Goal: Task Accomplishment & Management: Manage account settings

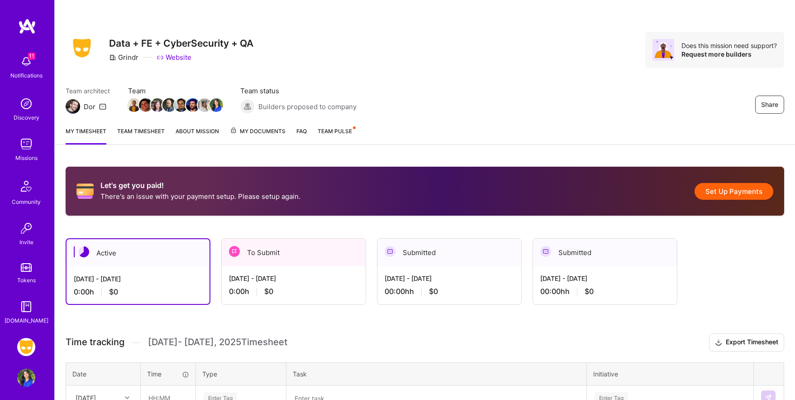
scroll to position [91, 0]
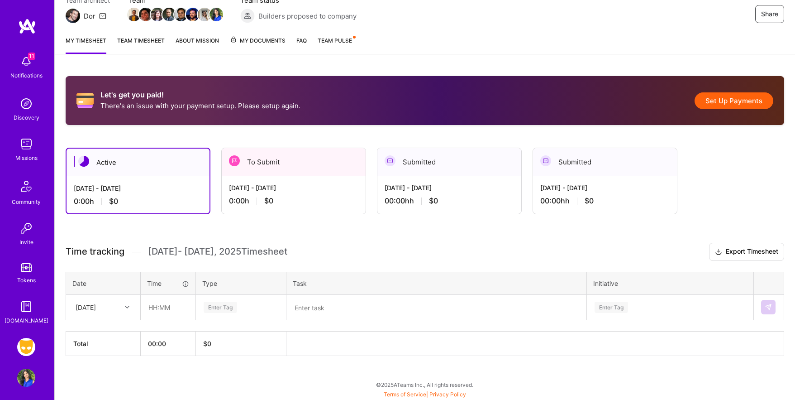
click at [274, 40] on span "My Documents" at bounding box center [258, 41] width 56 height 10
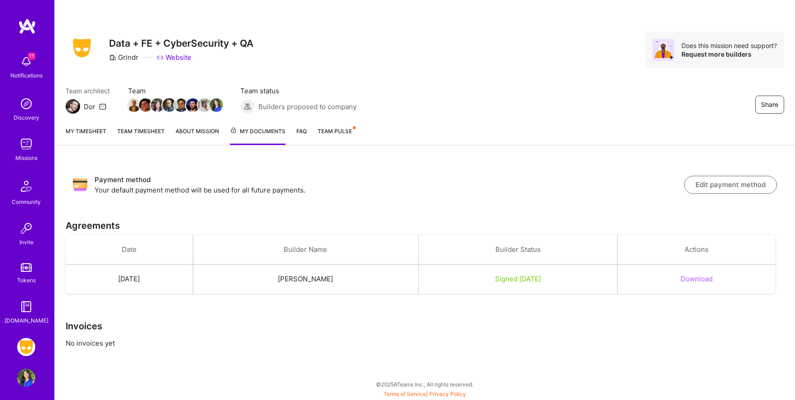
click at [703, 280] on button "Download" at bounding box center [697, 279] width 32 height 10
click at [135, 130] on link "Team timesheet" at bounding box center [141, 135] width 48 height 19
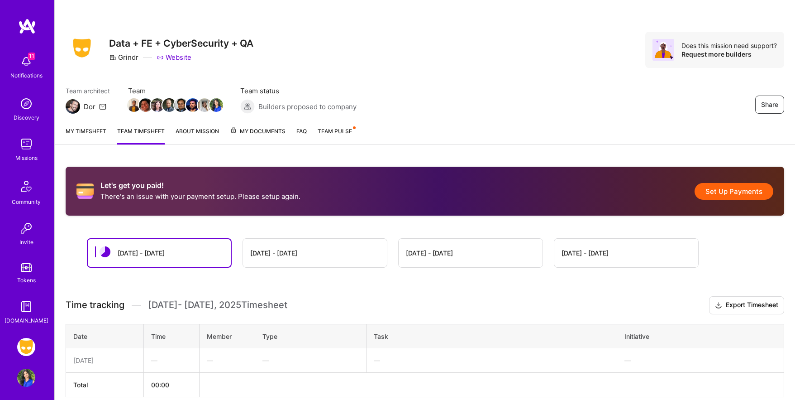
click at [91, 129] on link "My timesheet" at bounding box center [86, 135] width 41 height 18
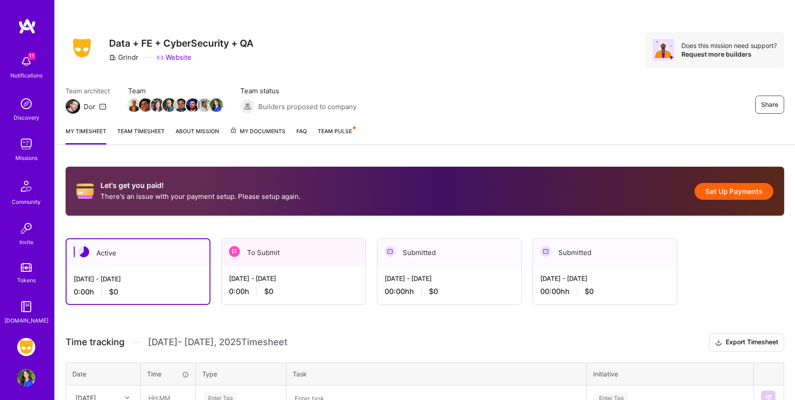
click at [348, 291] on div "0:00 h $0" at bounding box center [293, 291] width 129 height 10
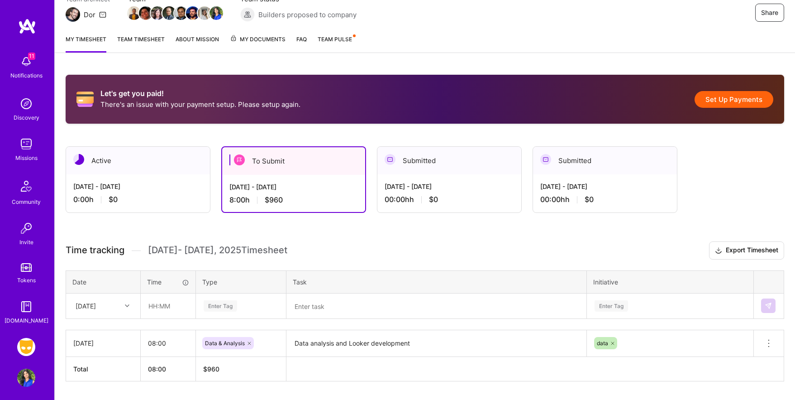
scroll to position [117, 0]
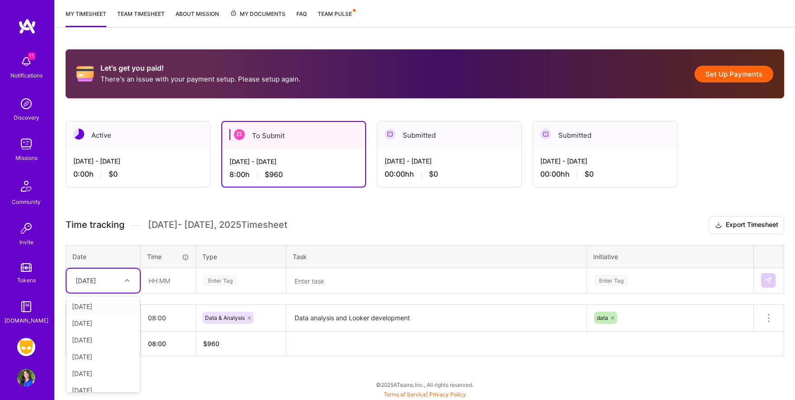
click at [128, 278] on icon at bounding box center [127, 280] width 5 height 5
click at [114, 355] on div "[DATE]" at bounding box center [103, 356] width 73 height 17
click at [166, 281] on input "text" at bounding box center [168, 280] width 54 height 24
type input "08:00"
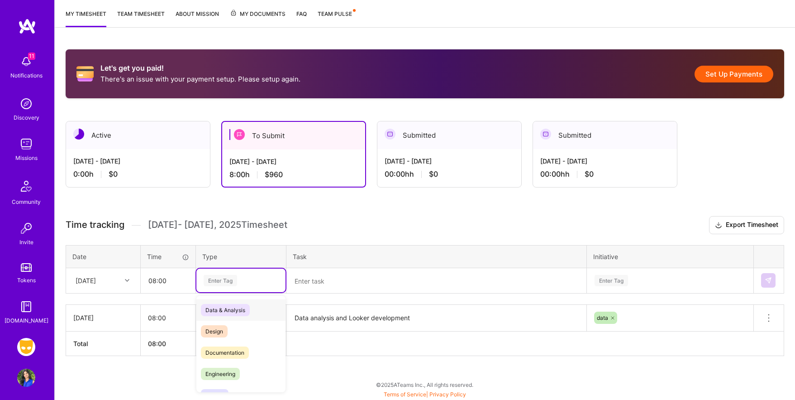
click at [238, 281] on div "Enter Tag" at bounding box center [241, 280] width 76 height 11
click at [234, 310] on span "Data & Analysis" at bounding box center [225, 310] width 49 height 12
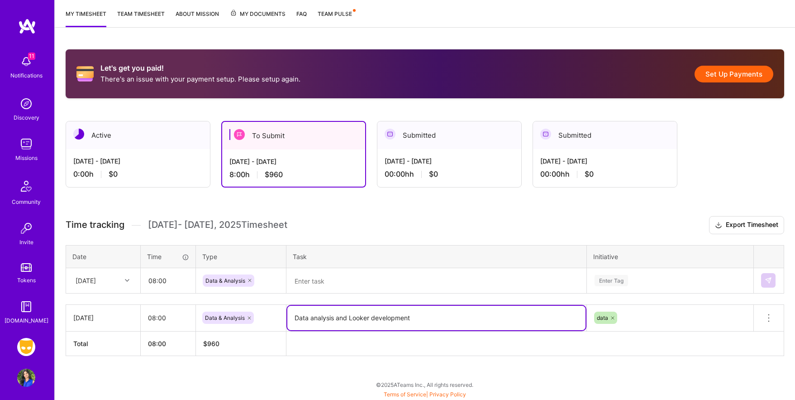
drag, startPoint x: 418, startPoint y: 317, endPoint x: 296, endPoint y: 315, distance: 121.7
click at [296, 315] on textarea "Data analysis and Looker development" at bounding box center [436, 317] width 298 height 24
click at [325, 280] on textarea at bounding box center [436, 281] width 298 height 24
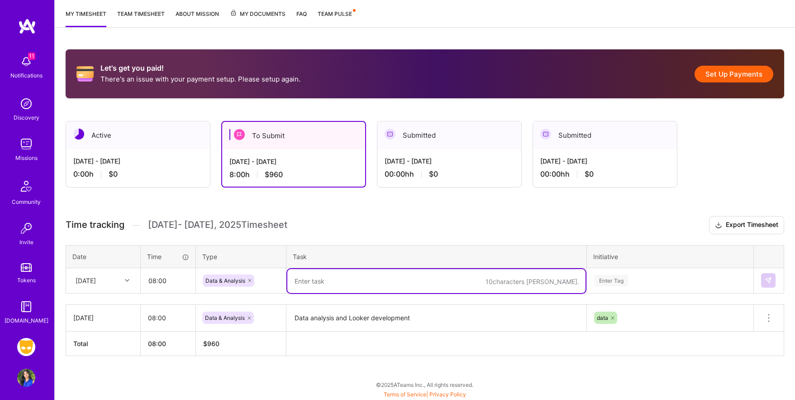
paste textarea "Data analysis and Looker development"
type textarea "Data analysis and Looker development"
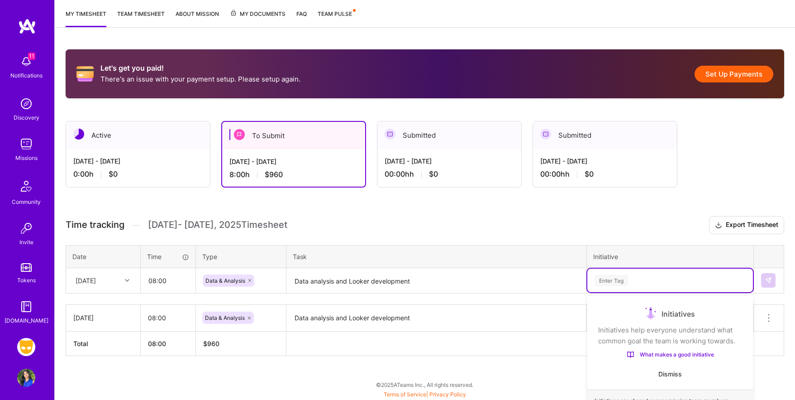
scroll to position [195, 0]
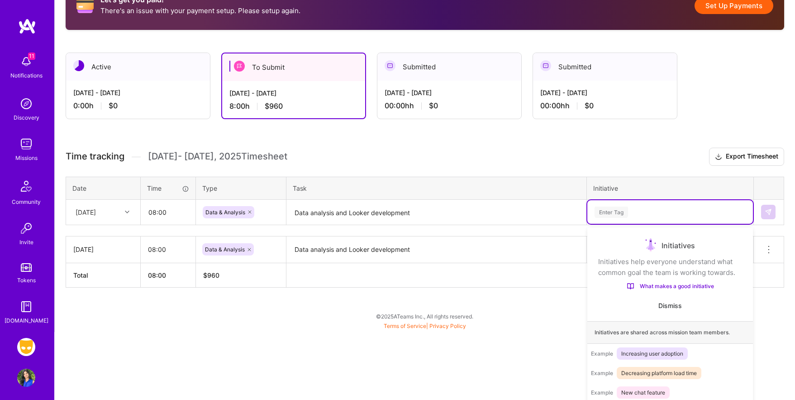
click at [609, 224] on div "option Finance Data focused, 1 of 59. 59 results available. Use Up and Down to …" at bounding box center [670, 212] width 166 height 24
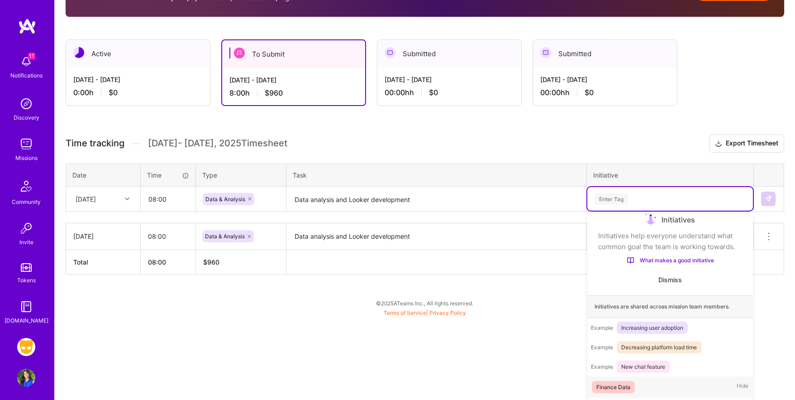
scroll to position [15, 0]
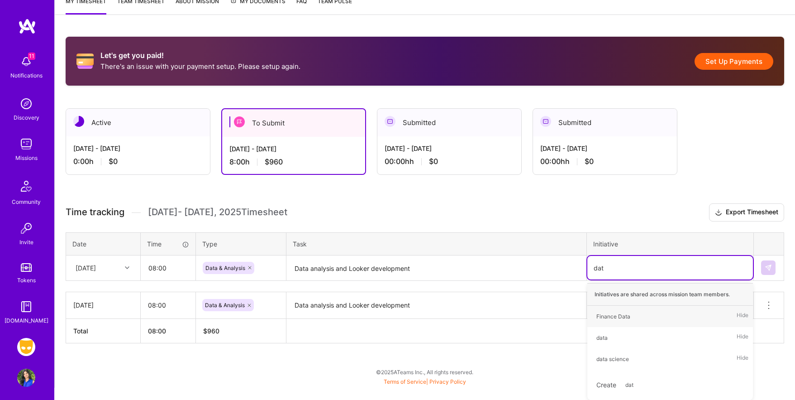
type input "data"
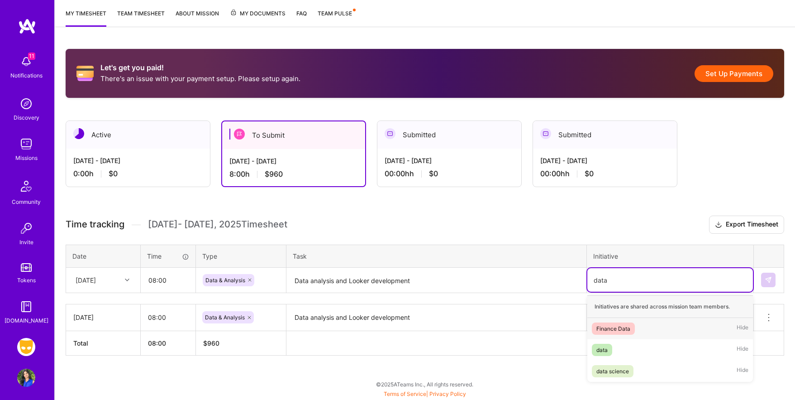
scroll to position [117, 0]
click at [599, 351] on div "data" at bounding box center [601, 350] width 11 height 10
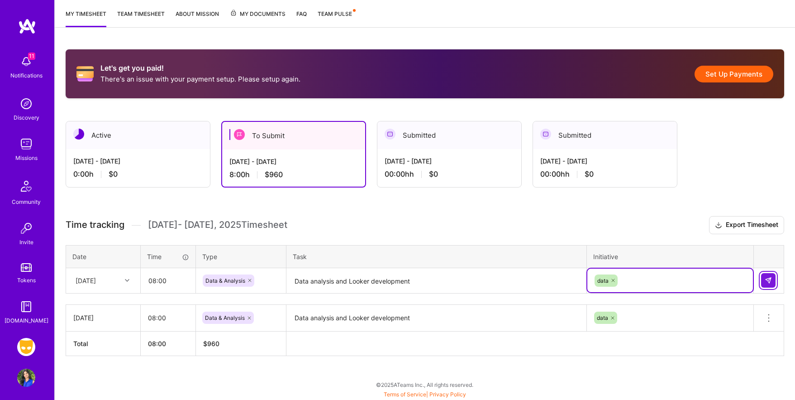
click at [770, 278] on img at bounding box center [768, 279] width 7 height 7
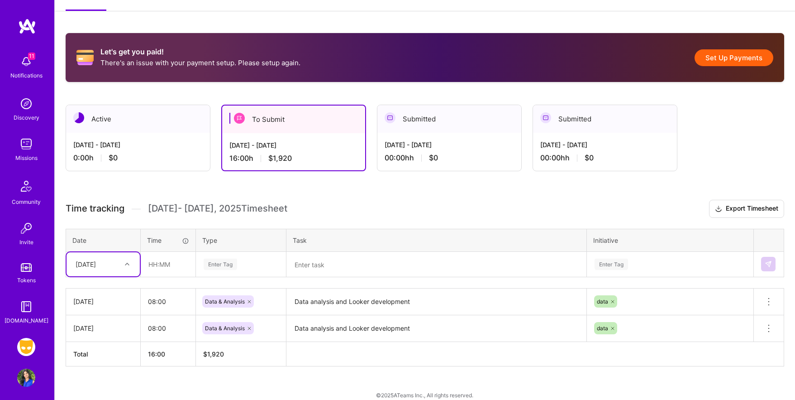
scroll to position [144, 0]
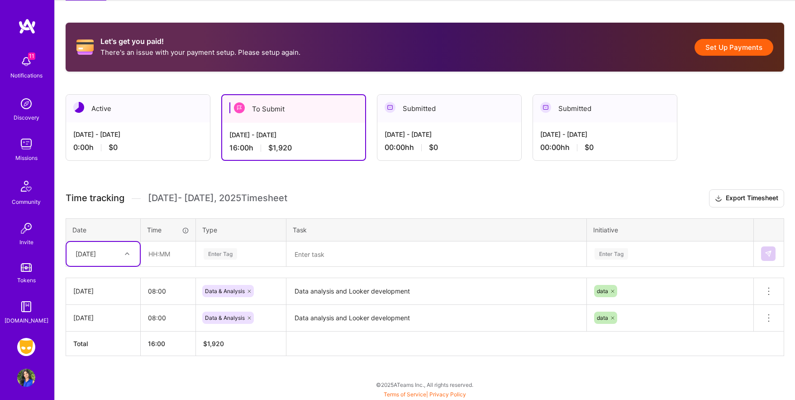
click at [126, 266] on div "option [DATE], selected. Select is focused ,type to refine list, press Down to …" at bounding box center [103, 254] width 73 height 24
click at [99, 374] on div "[DATE]" at bounding box center [103, 380] width 73 height 17
click at [167, 254] on input "text" at bounding box center [168, 254] width 54 height 24
type input "08:00"
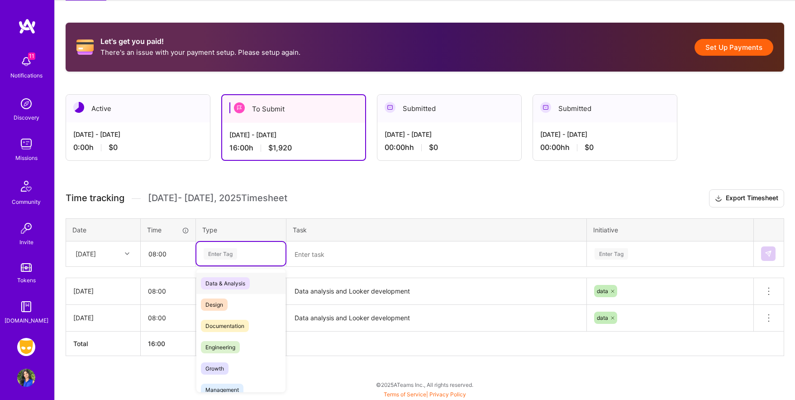
click at [239, 252] on div "Enter Tag" at bounding box center [241, 253] width 76 height 11
click at [231, 279] on span "Data & Analysis" at bounding box center [225, 283] width 49 height 12
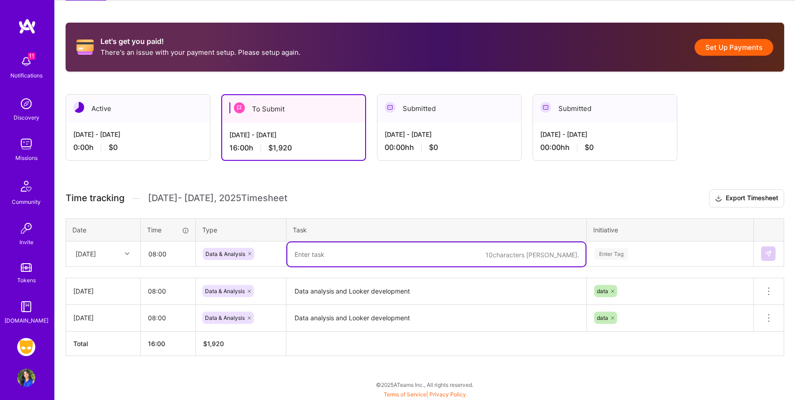
click at [317, 252] on textarea at bounding box center [436, 254] width 298 height 24
paste textarea "Data analysis and Looker development"
type textarea "Data analysis and Looker development"
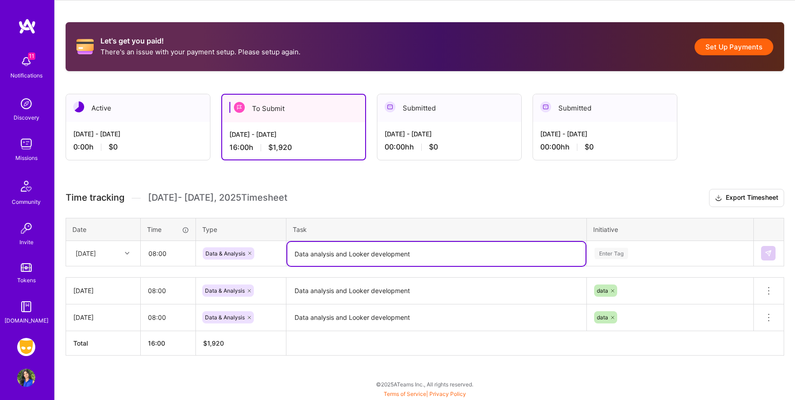
click at [626, 252] on div "Enter Tag" at bounding box center [670, 253] width 166 height 24
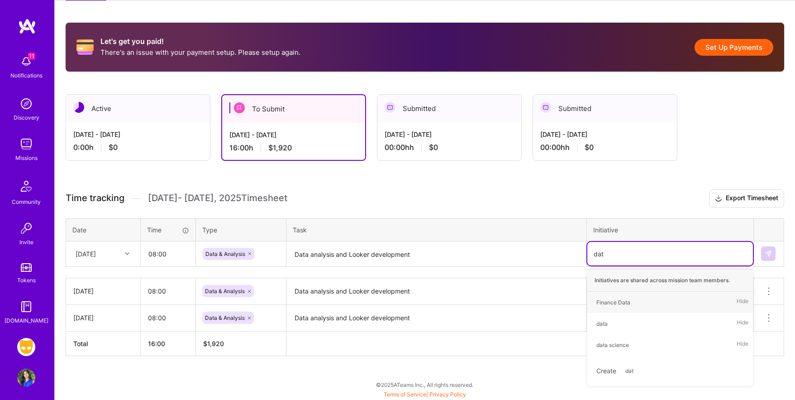
type input "data"
click at [603, 324] on div "data" at bounding box center [601, 324] width 11 height 10
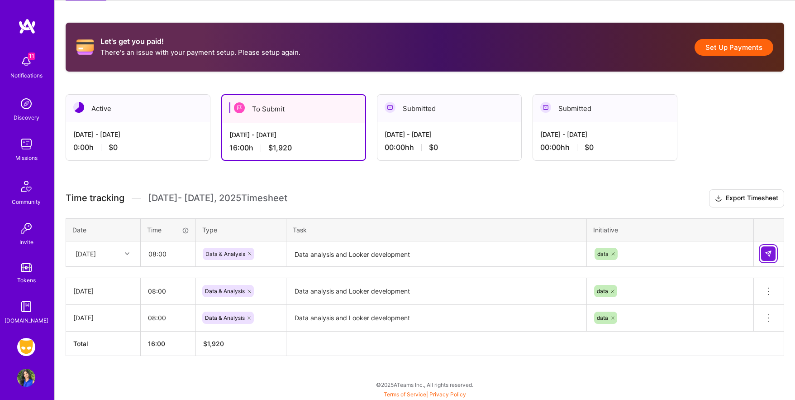
click at [769, 253] on img at bounding box center [768, 253] width 7 height 7
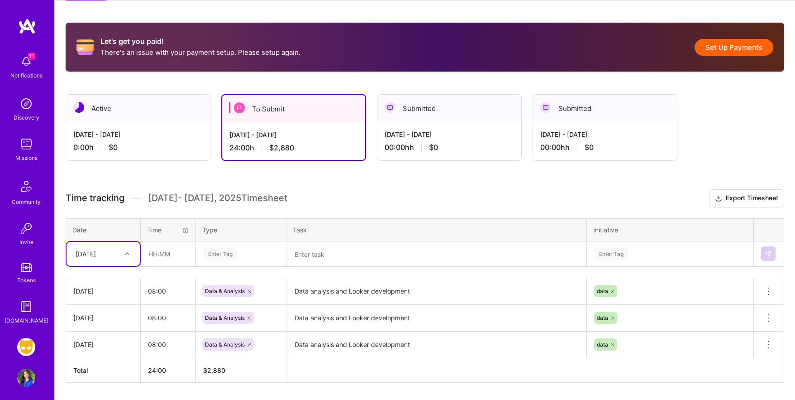
click at [125, 252] on div at bounding box center [128, 253] width 14 height 15
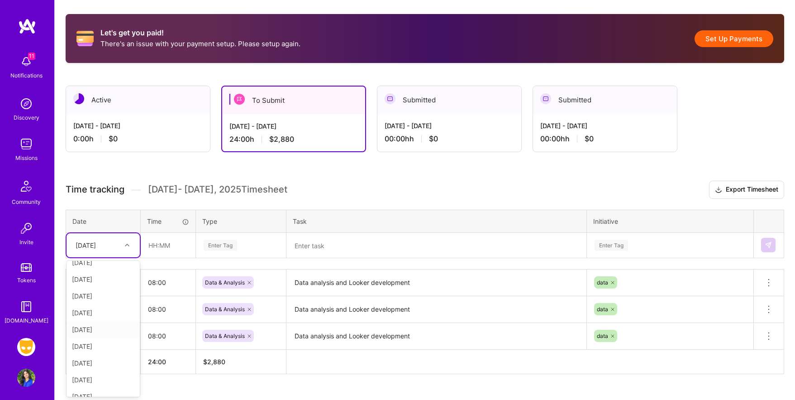
scroll to position [29, 0]
click at [95, 359] on div "[DATE]" at bounding box center [103, 358] width 73 height 17
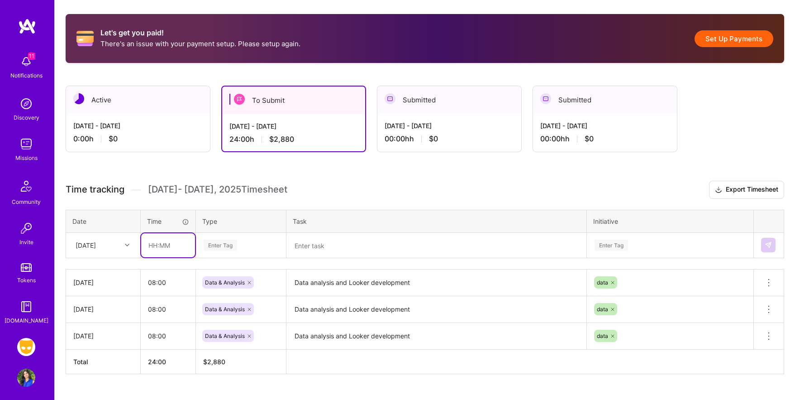
click at [169, 249] on input "text" at bounding box center [168, 245] width 54 height 24
type input "08:00"
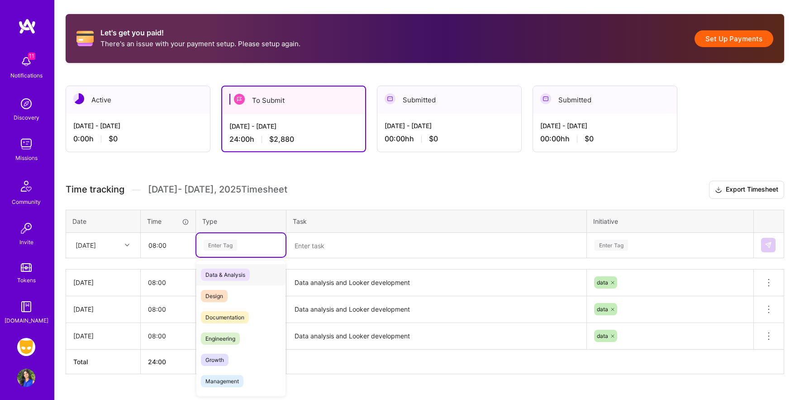
click at [232, 246] on div "Enter Tag" at bounding box center [220, 245] width 33 height 14
click at [233, 276] on span "Data & Analysis" at bounding box center [225, 274] width 49 height 12
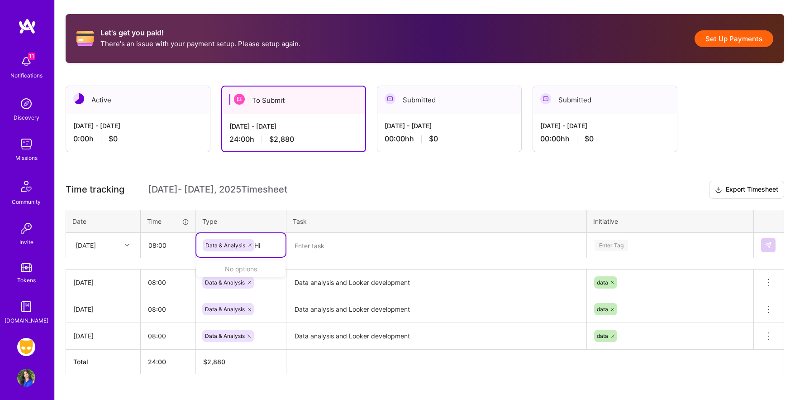
scroll to position [0, 0]
type input "Hi"
click at [311, 245] on textarea at bounding box center [436, 245] width 298 height 24
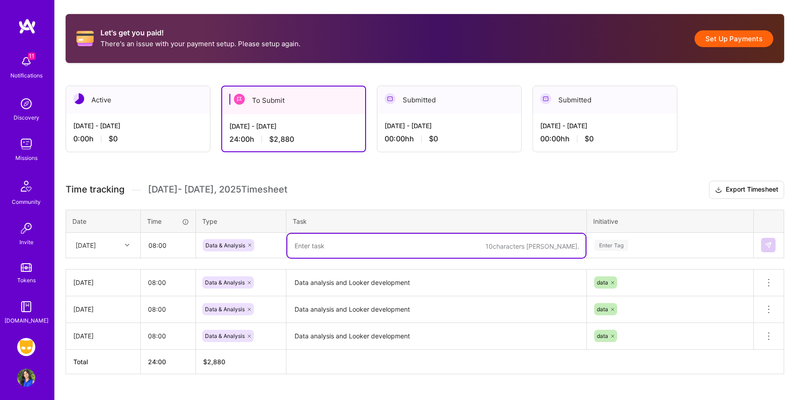
paste textarea "Data analysis and Looker development"
type textarea "Data analysis and Looker development"
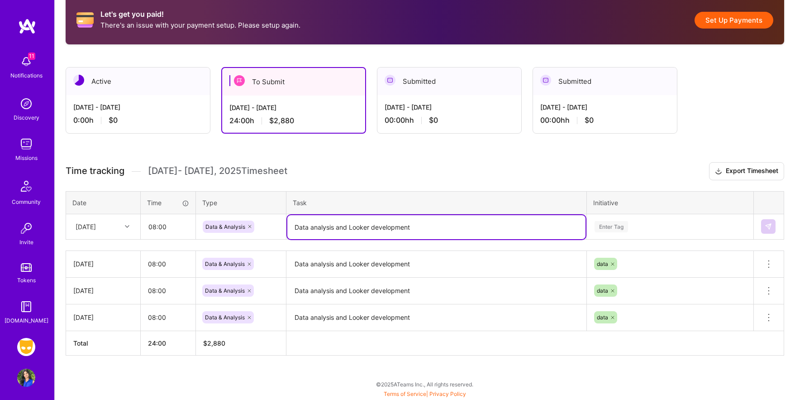
click at [615, 238] on div "Enter Tag" at bounding box center [670, 226] width 166 height 24
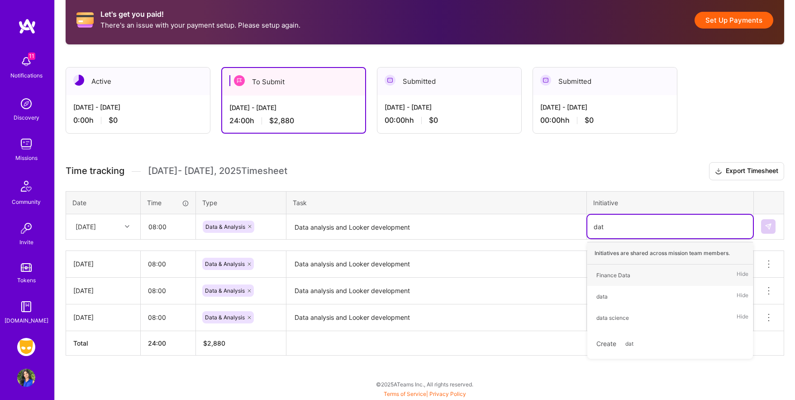
scroll to position [171, 0]
type input "data"
click at [601, 296] on div "data" at bounding box center [601, 297] width 11 height 10
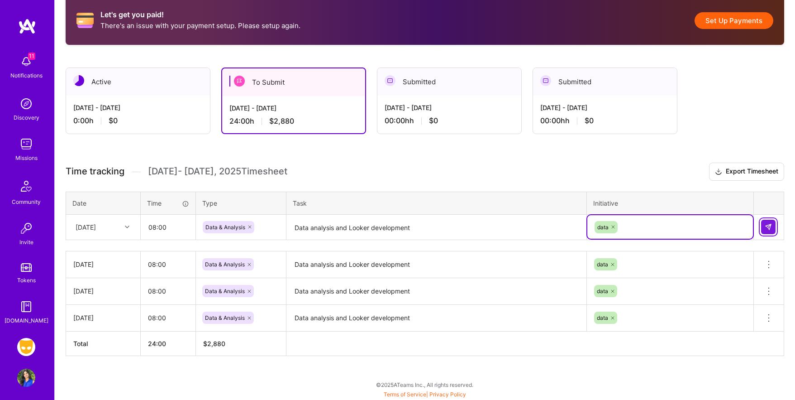
click at [767, 226] on img at bounding box center [768, 226] width 7 height 7
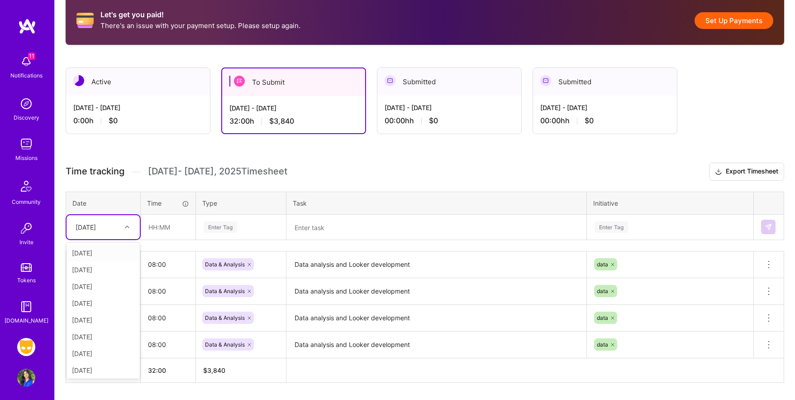
click at [125, 226] on icon at bounding box center [127, 226] width 5 height 5
click at [105, 304] on div "[DATE]" at bounding box center [103, 306] width 73 height 17
click at [175, 227] on input "text" at bounding box center [168, 227] width 54 height 24
type input "08:00"
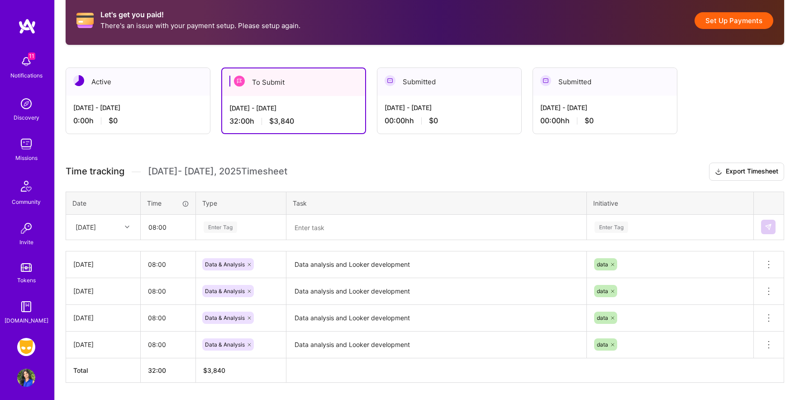
click at [220, 226] on div "Enter Tag" at bounding box center [220, 227] width 33 height 14
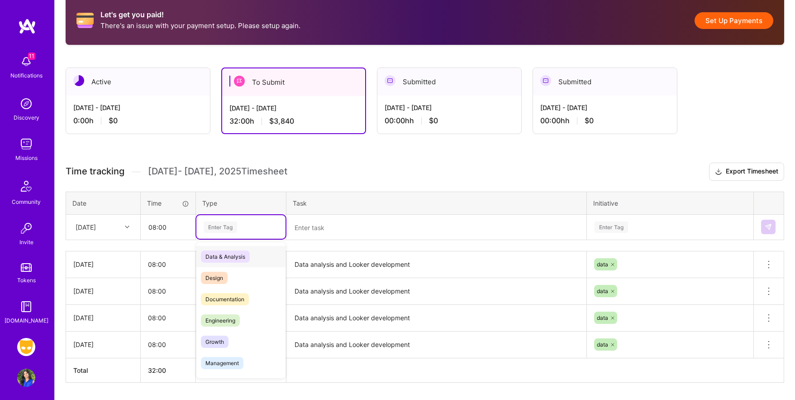
click at [221, 254] on span "Data & Analysis" at bounding box center [225, 256] width 49 height 12
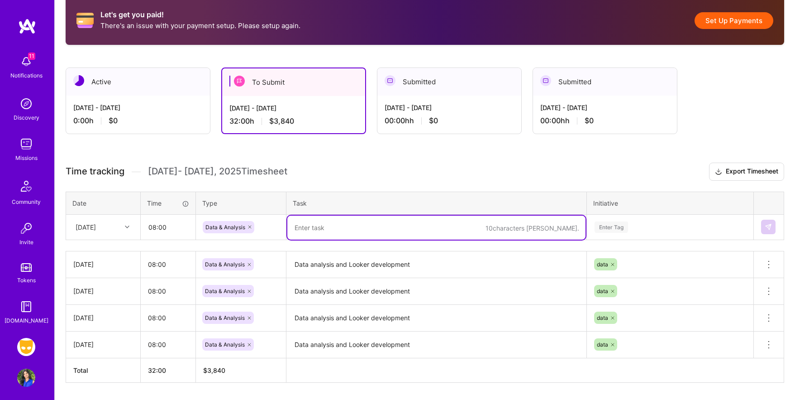
click at [309, 233] on textarea at bounding box center [436, 227] width 298 height 24
paste textarea "Data analysis and Looker development"
type textarea "Data analysis and Looker development"
click at [599, 227] on div "Enter Tag" at bounding box center [670, 227] width 166 height 24
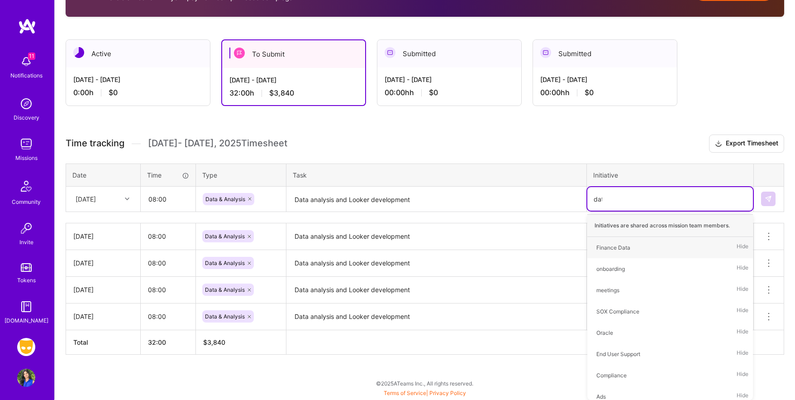
scroll to position [197, 0]
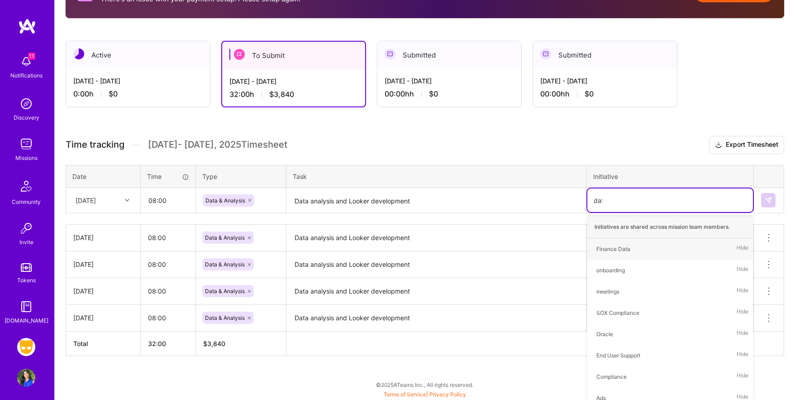
type input "data"
click at [599, 269] on div "data" at bounding box center [601, 270] width 11 height 10
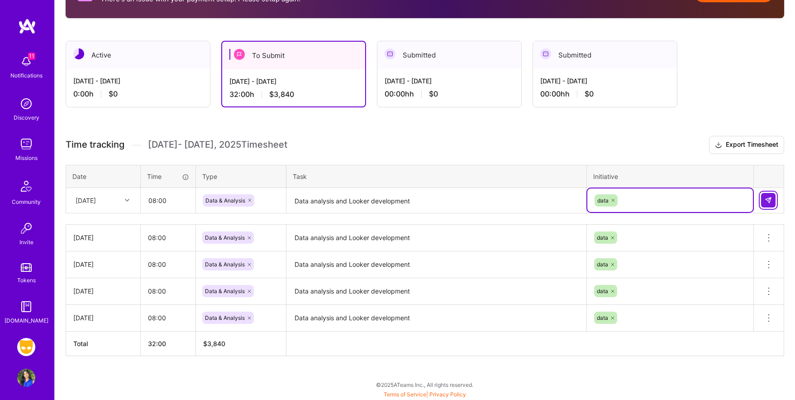
click at [768, 199] on img at bounding box center [768, 199] width 7 height 7
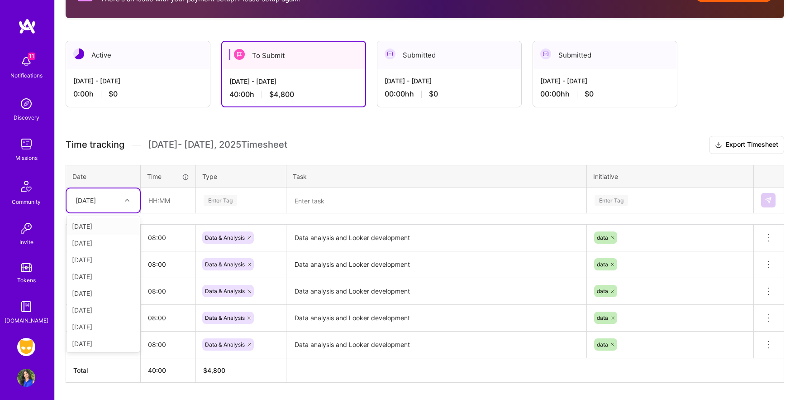
click at [129, 199] on icon at bounding box center [127, 200] width 5 height 5
click at [99, 316] on div "[DATE]" at bounding box center [103, 320] width 73 height 17
click at [177, 199] on input "text" at bounding box center [168, 200] width 54 height 24
type input "08:00"
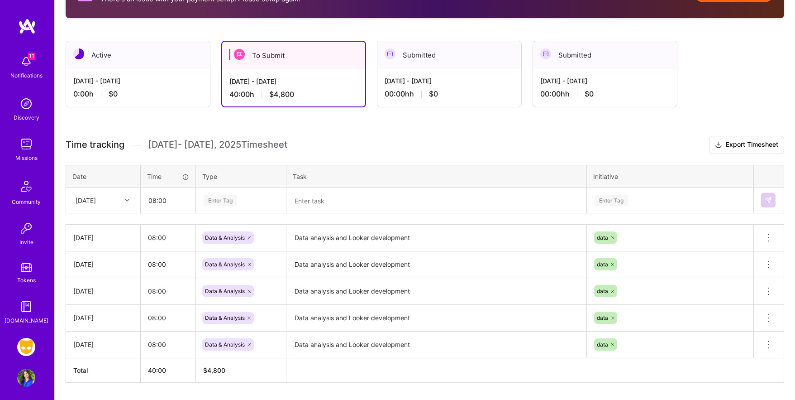
click at [233, 200] on div "Enter Tag" at bounding box center [220, 200] width 33 height 14
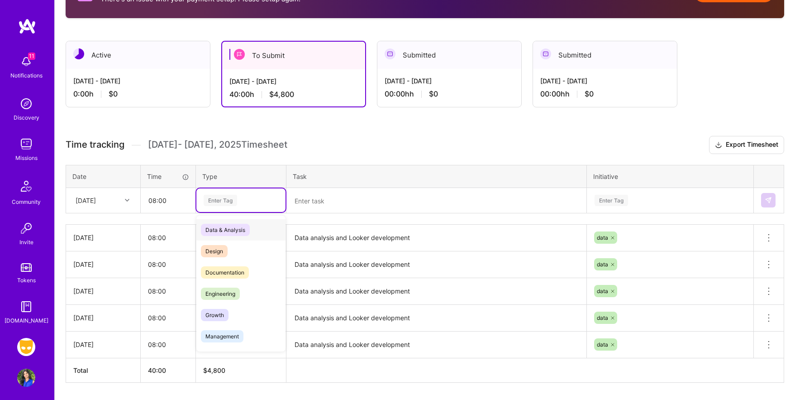
click at [233, 226] on span "Data & Analysis" at bounding box center [225, 230] width 49 height 12
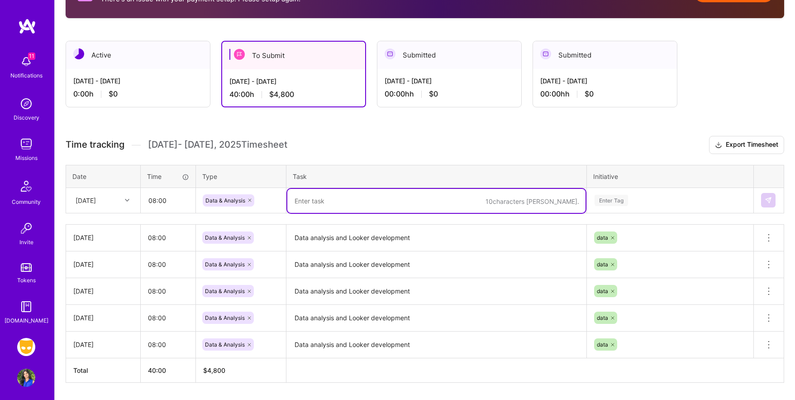
click at [319, 202] on textarea at bounding box center [436, 201] width 298 height 24
paste textarea "Data analysis and Looker development"
type textarea "Data analysis and Looker development"
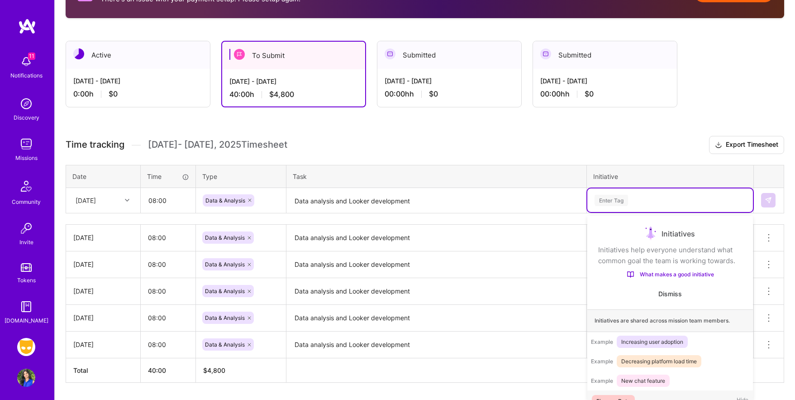
click at [619, 204] on div "Enter Tag" at bounding box center [670, 200] width 166 height 24
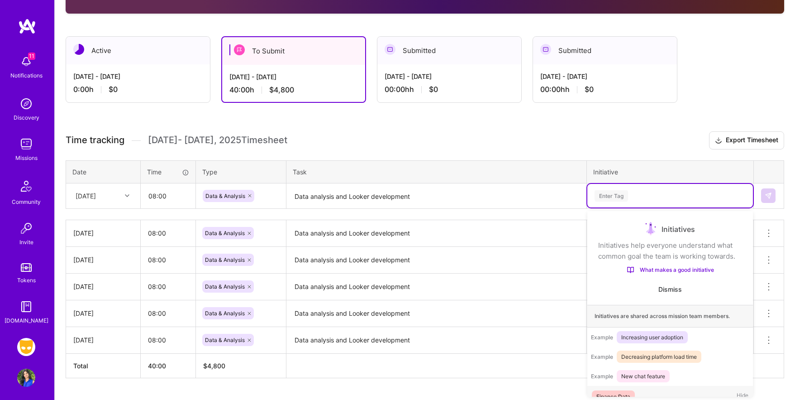
scroll to position [17, 0]
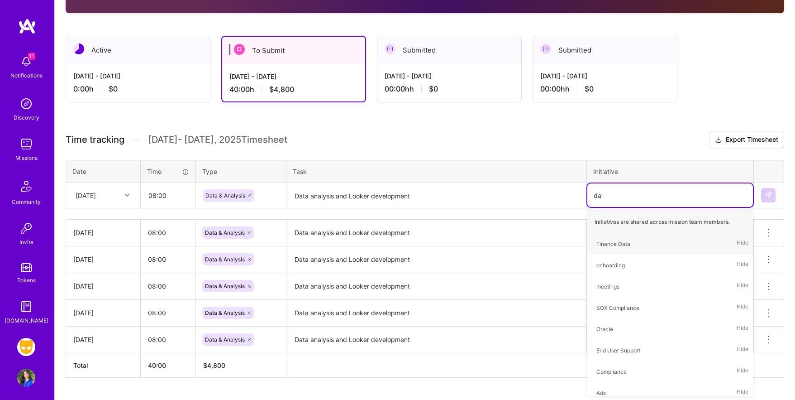
type input "data"
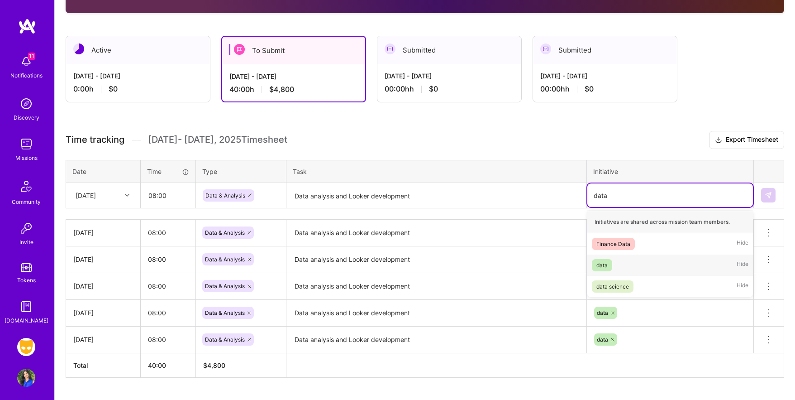
click at [609, 266] on span "data" at bounding box center [602, 265] width 20 height 12
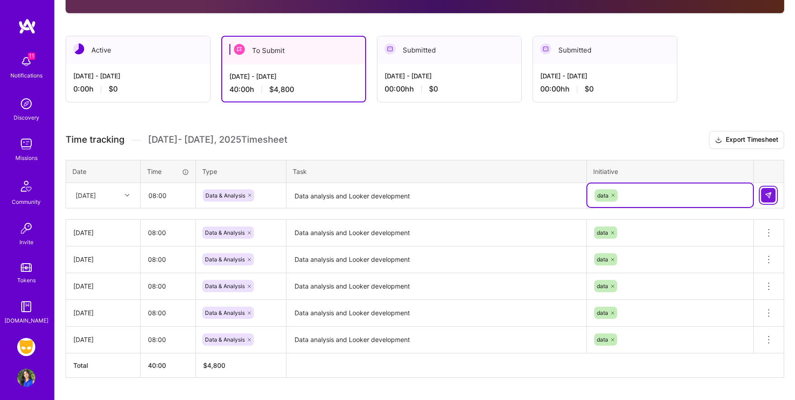
click at [768, 197] on img at bounding box center [768, 194] width 7 height 7
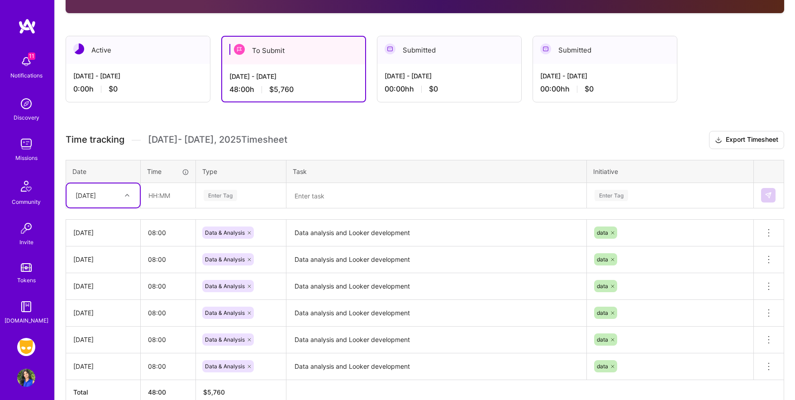
scroll to position [251, 0]
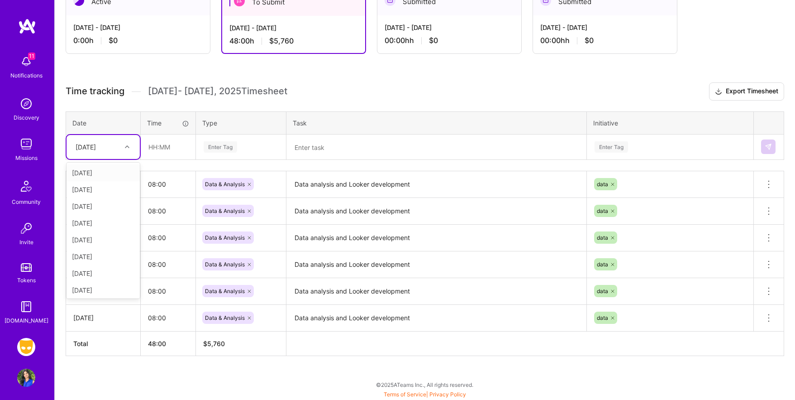
click at [125, 147] on icon at bounding box center [127, 146] width 5 height 5
click at [100, 274] on div "[DATE]" at bounding box center [103, 276] width 73 height 17
click at [171, 148] on input "text" at bounding box center [168, 147] width 54 height 24
type input "08:00"
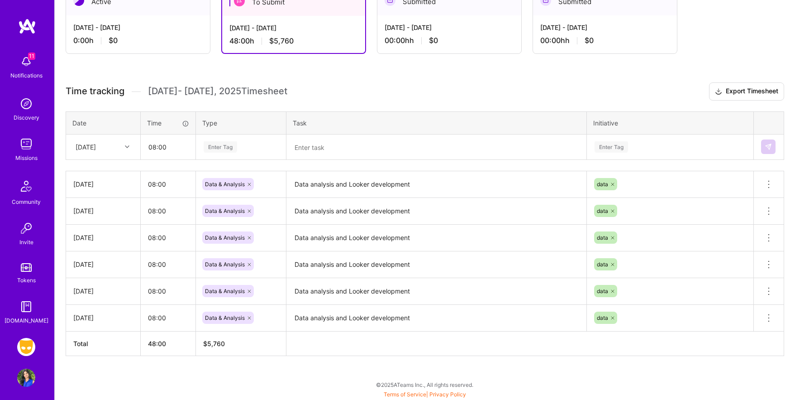
click at [239, 147] on div "Enter Tag" at bounding box center [241, 146] width 76 height 11
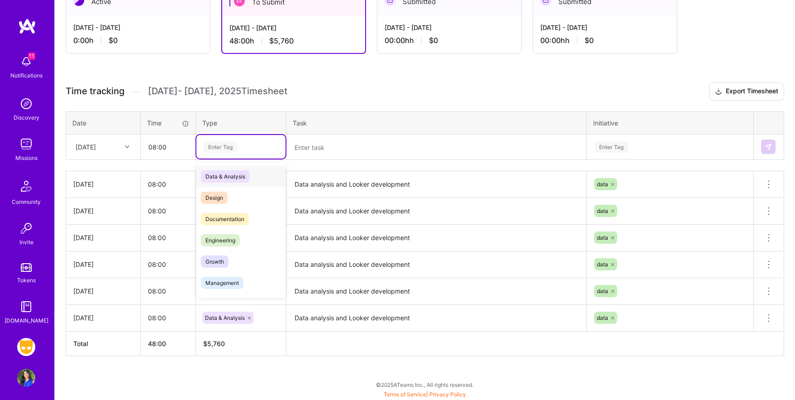
click at [239, 175] on span "Data & Analysis" at bounding box center [225, 176] width 49 height 12
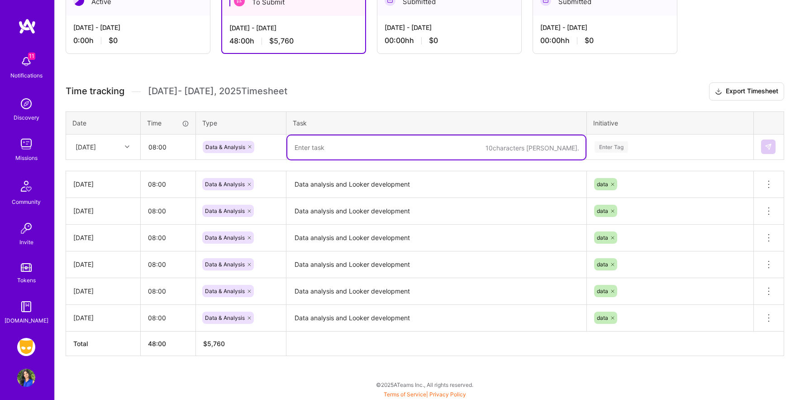
click at [310, 152] on textarea at bounding box center [436, 147] width 298 height 24
paste textarea "Data analysis and Looker development"
type textarea "Data analysis and Looker development"
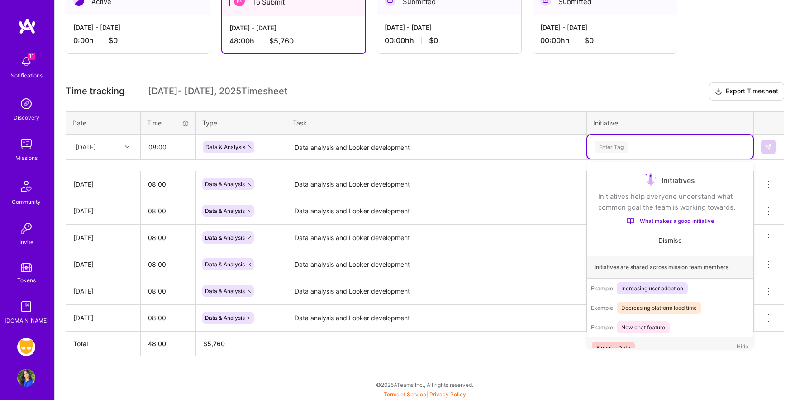
click at [630, 144] on div "Enter Tag" at bounding box center [670, 146] width 153 height 11
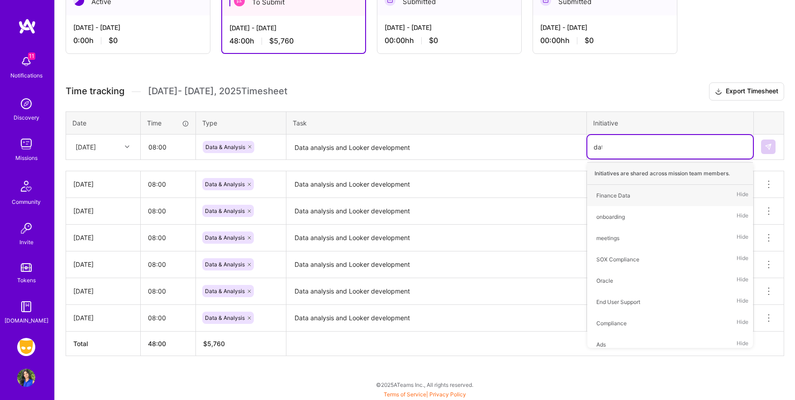
type input "data"
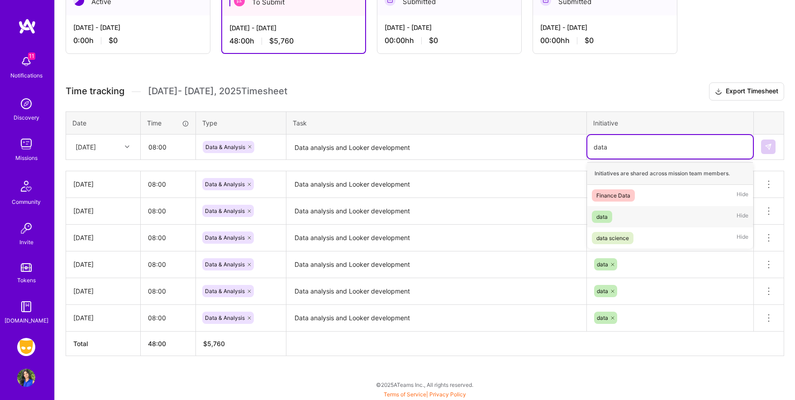
click at [595, 217] on span "data" at bounding box center [602, 216] width 20 height 12
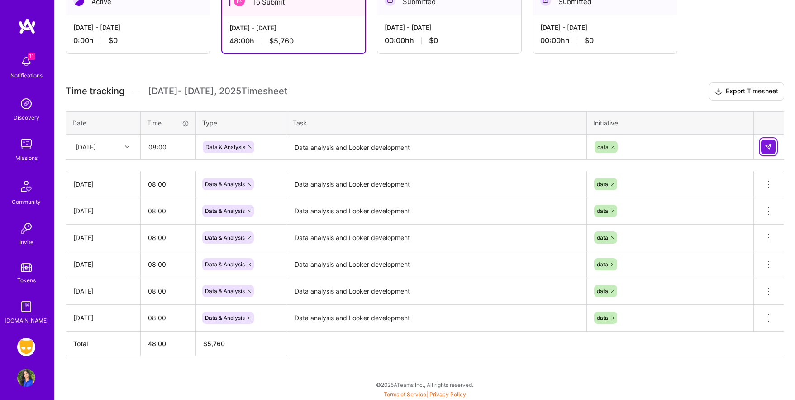
click at [768, 150] on button at bounding box center [768, 146] width 14 height 14
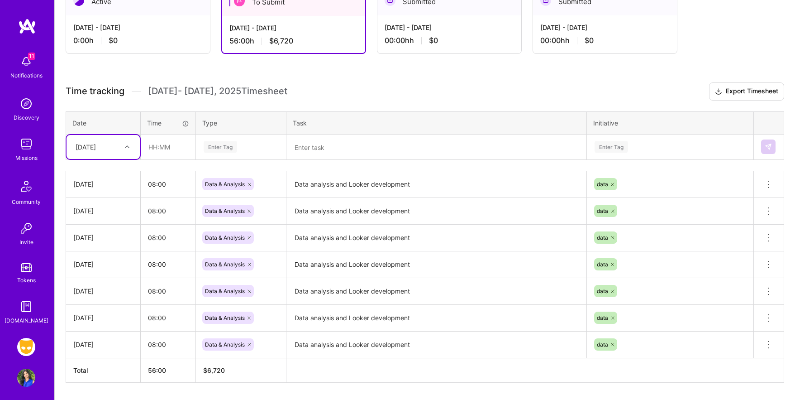
click at [129, 143] on div at bounding box center [128, 147] width 14 height 12
click at [91, 290] on div "[DATE]" at bounding box center [103, 288] width 73 height 17
click at [168, 149] on input "text" at bounding box center [168, 147] width 54 height 24
type input "08:00"
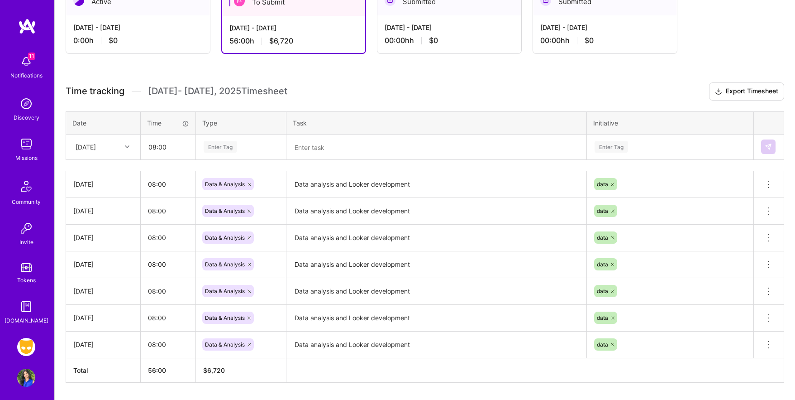
click at [248, 151] on div "Enter Tag" at bounding box center [241, 146] width 76 height 11
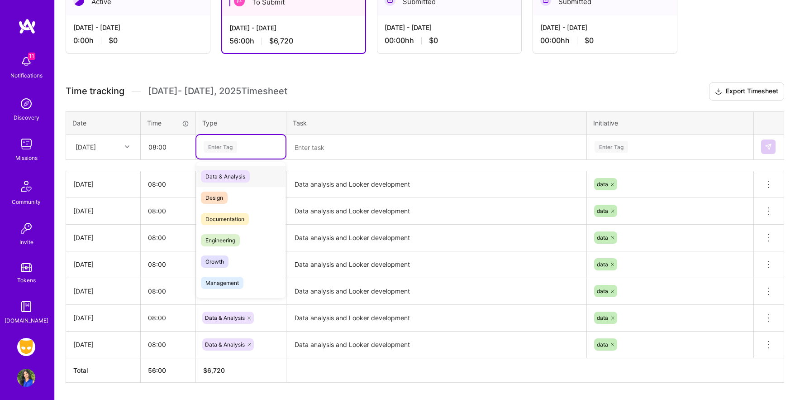
click at [240, 175] on span "Data & Analysis" at bounding box center [225, 176] width 49 height 12
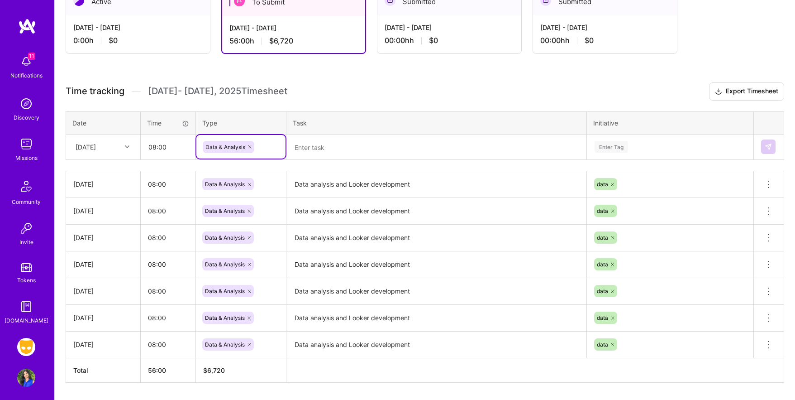
click at [309, 148] on textarea at bounding box center [436, 147] width 298 height 24
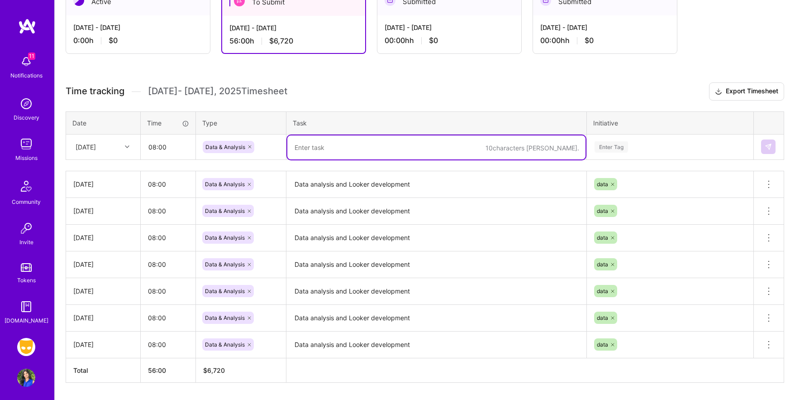
paste textarea "Data analysis and Looker development"
type textarea "Data analysis and Looker development"
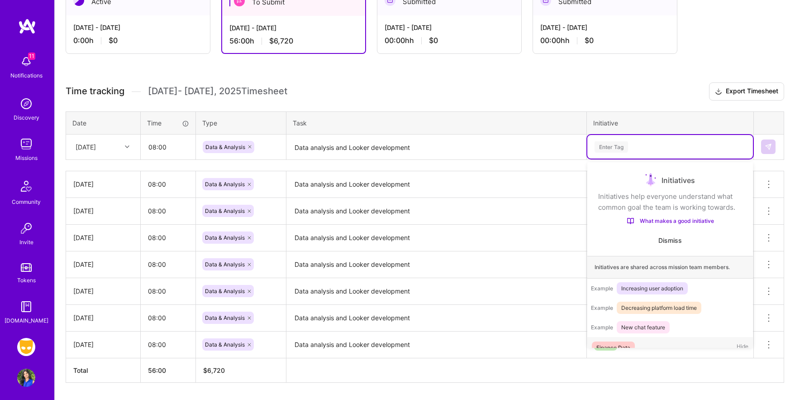
click at [616, 143] on div "Enter Tag" at bounding box center [611, 147] width 33 height 14
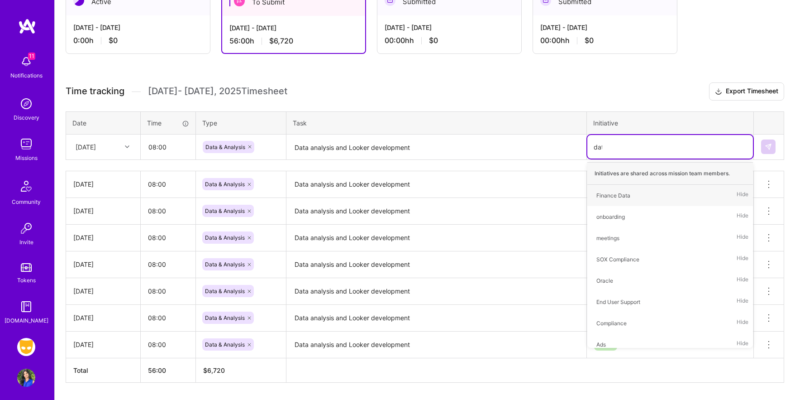
type input "data"
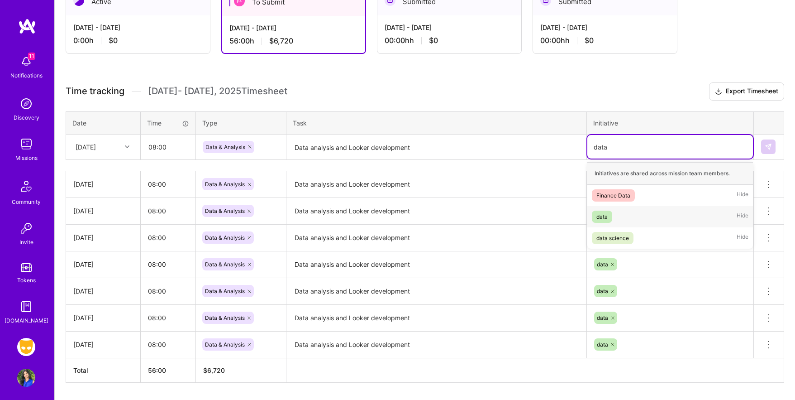
click at [603, 216] on div "data" at bounding box center [601, 217] width 11 height 10
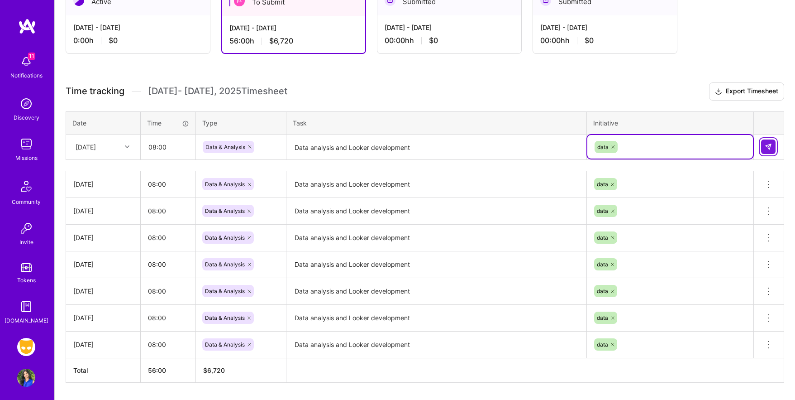
click at [772, 143] on img at bounding box center [768, 146] width 7 height 7
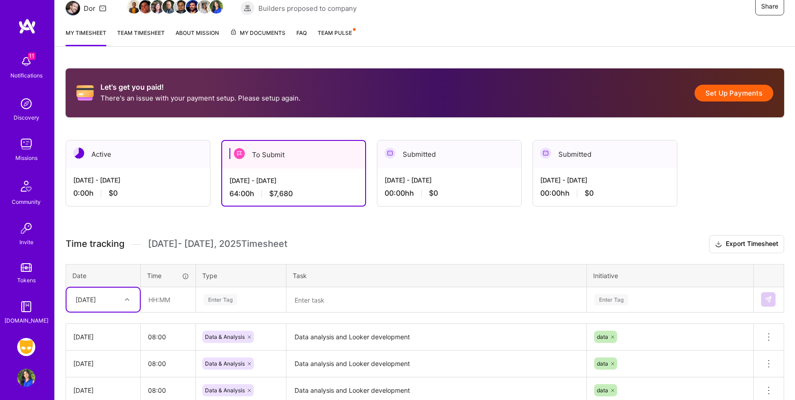
scroll to position [100, 0]
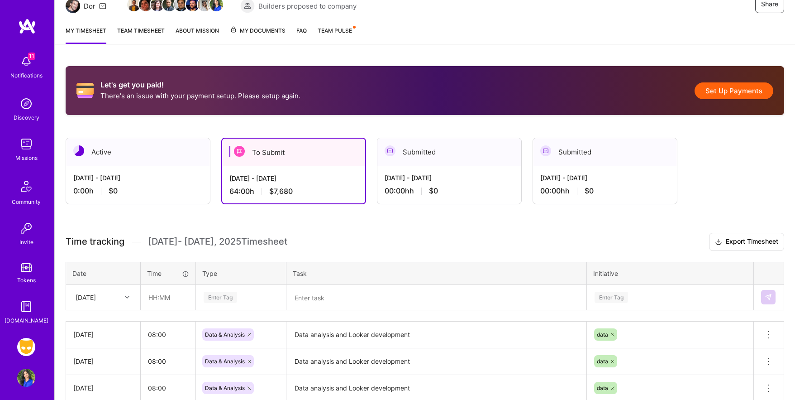
click at [744, 89] on button "Set Up Payments" at bounding box center [734, 90] width 79 height 17
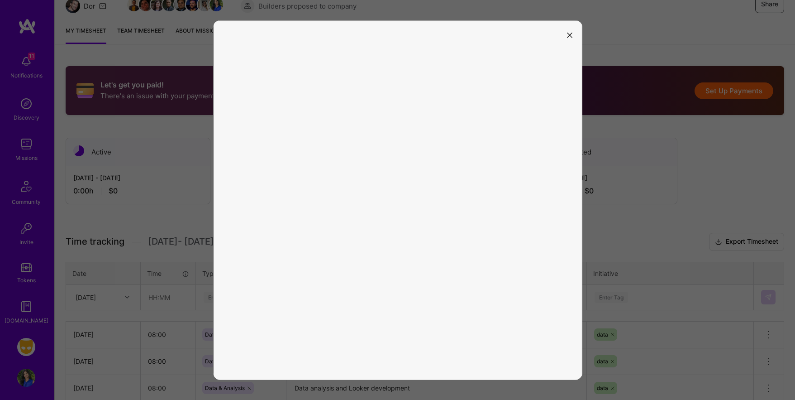
click at [571, 33] on icon "modal" at bounding box center [569, 35] width 5 height 5
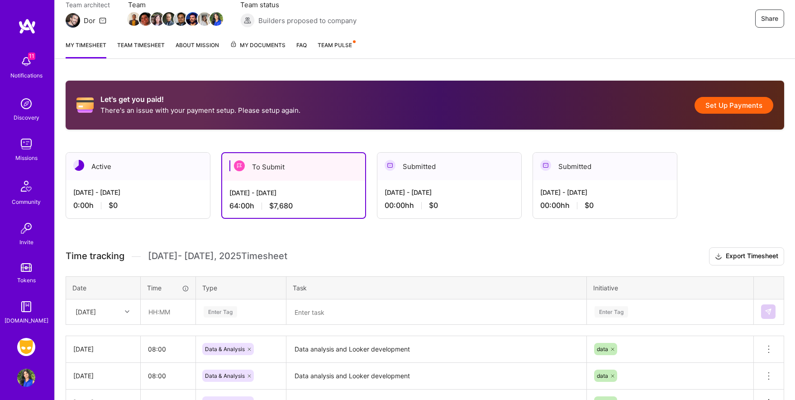
scroll to position [0, 0]
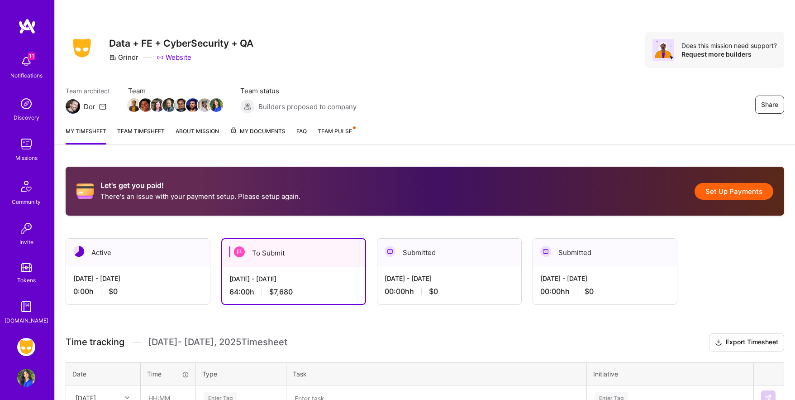
click at [109, 254] on div "Active" at bounding box center [138, 252] width 144 height 28
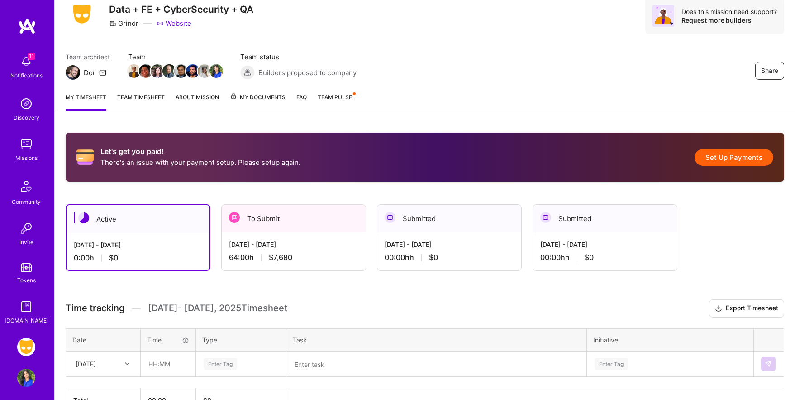
scroll to position [91, 0]
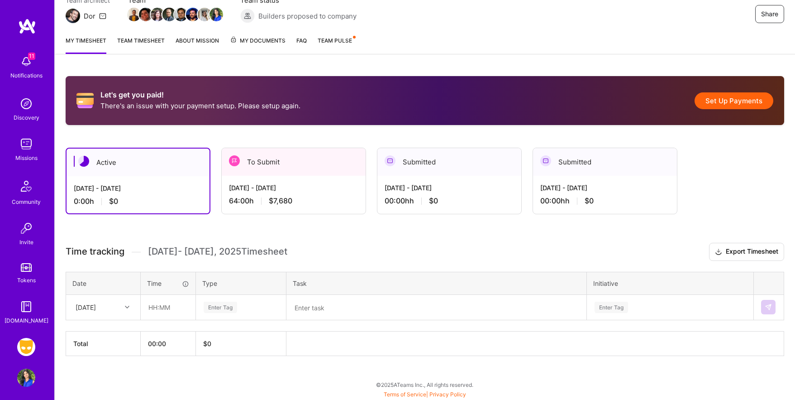
click at [27, 347] on img at bounding box center [26, 347] width 18 height 18
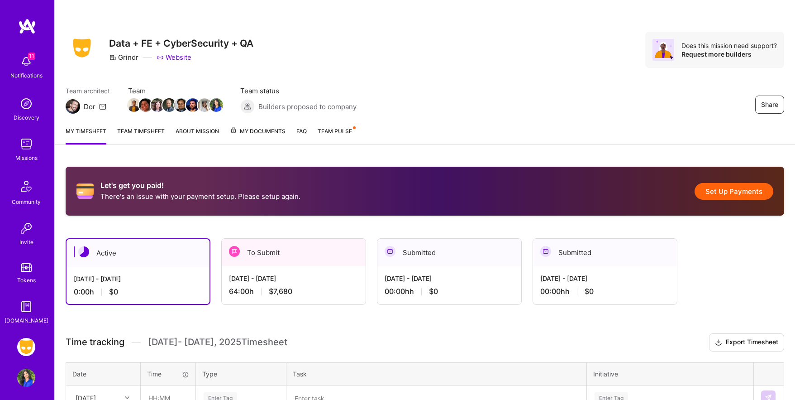
click at [271, 133] on span "My Documents" at bounding box center [258, 131] width 56 height 10
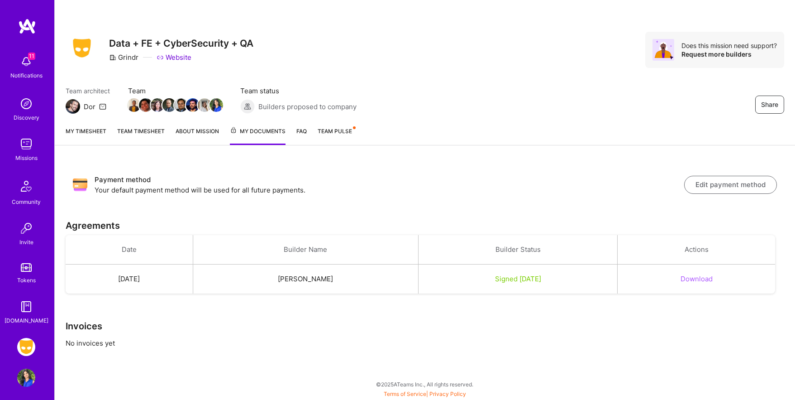
click at [724, 189] on button "Edit payment method" at bounding box center [730, 185] width 93 height 18
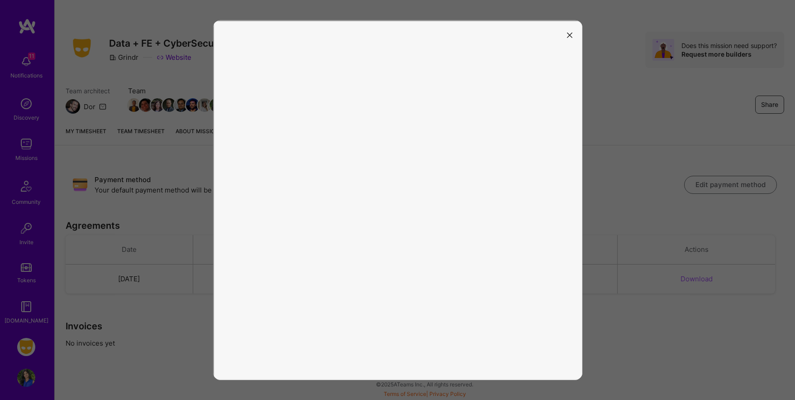
click at [572, 34] on button "modal" at bounding box center [569, 34] width 11 height 15
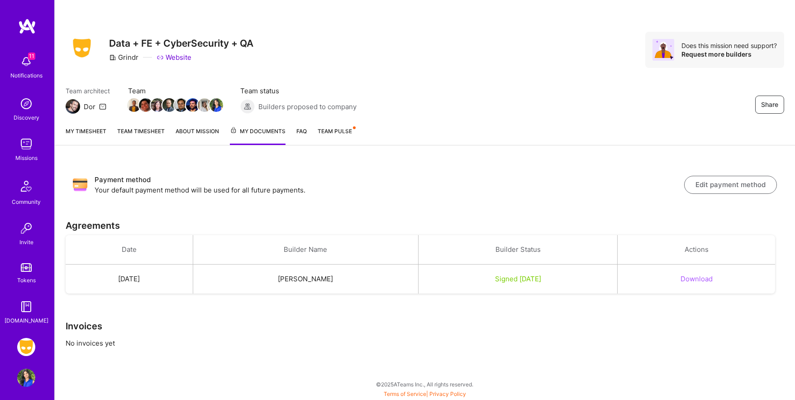
click at [30, 378] on img at bounding box center [26, 377] width 18 height 18
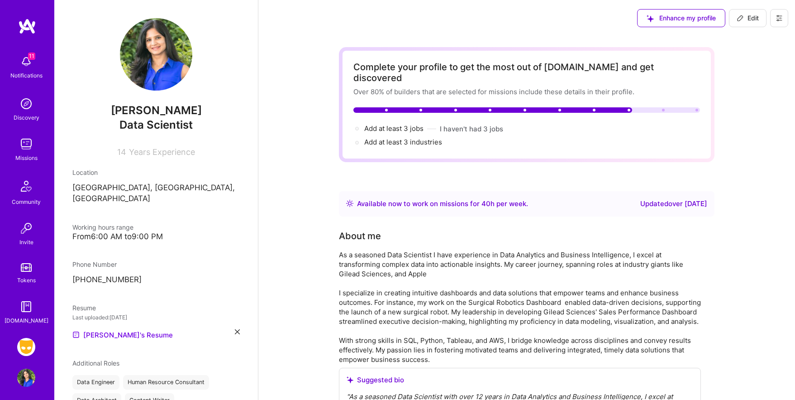
click at [776, 18] on icon at bounding box center [779, 17] width 7 height 7
click at [745, 78] on button "Log Out" at bounding box center [754, 84] width 68 height 23
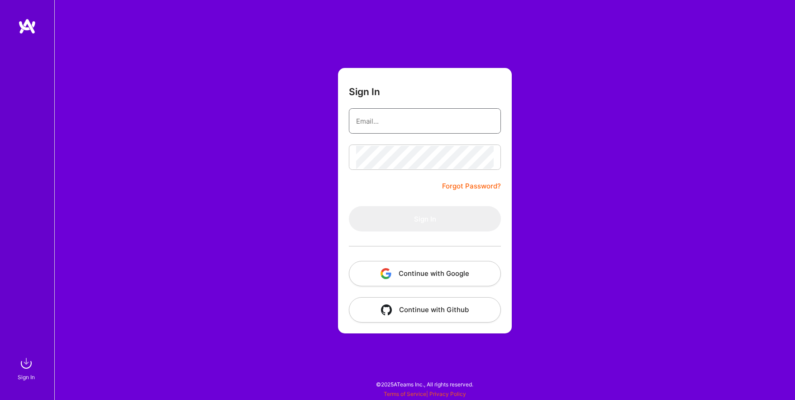
type input "ruchipalod@gmail.com"
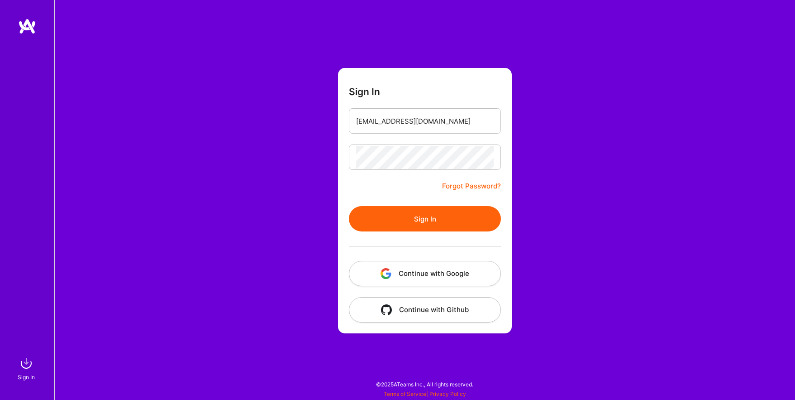
click at [420, 216] on button "Sign In" at bounding box center [425, 218] width 152 height 25
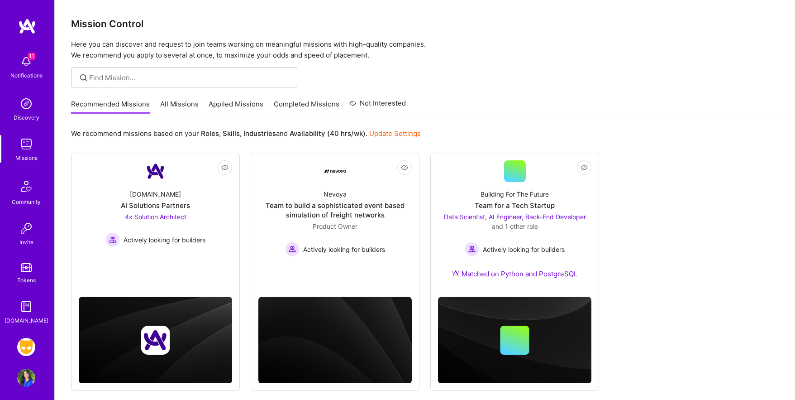
click at [27, 340] on img at bounding box center [26, 347] width 18 height 18
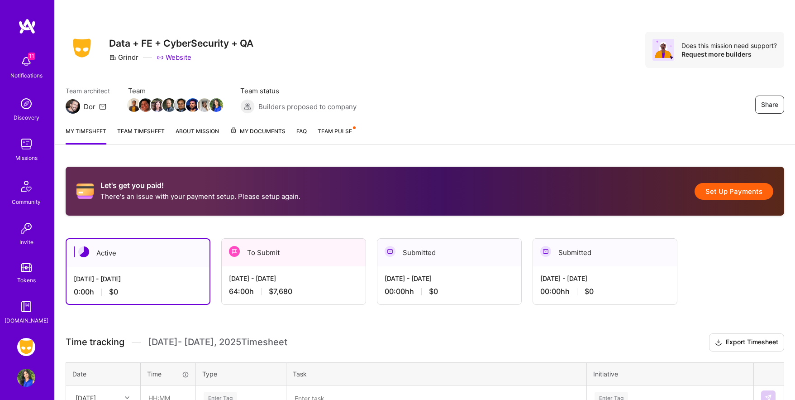
click at [318, 267] on div "Sep 1 - Sep 15, 2025 64:00 h $7,680" at bounding box center [294, 284] width 144 height 37
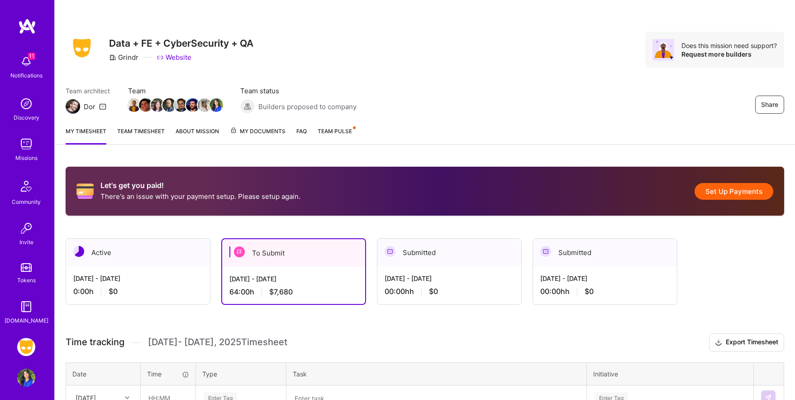
click at [244, 248] on img at bounding box center [239, 251] width 11 height 11
click at [237, 252] on img at bounding box center [239, 251] width 11 height 11
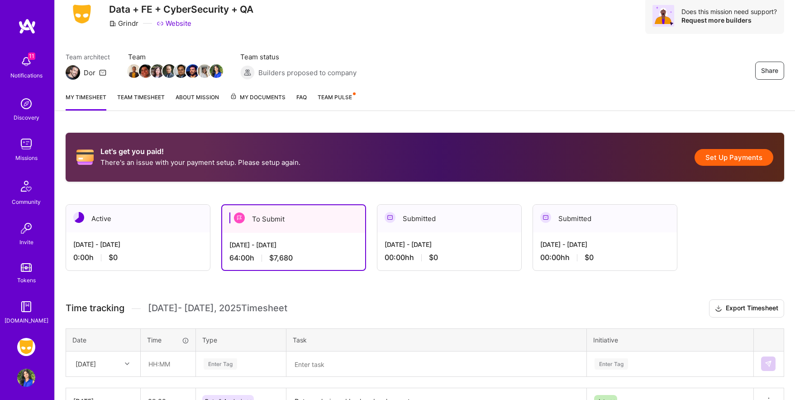
scroll to position [35, 0]
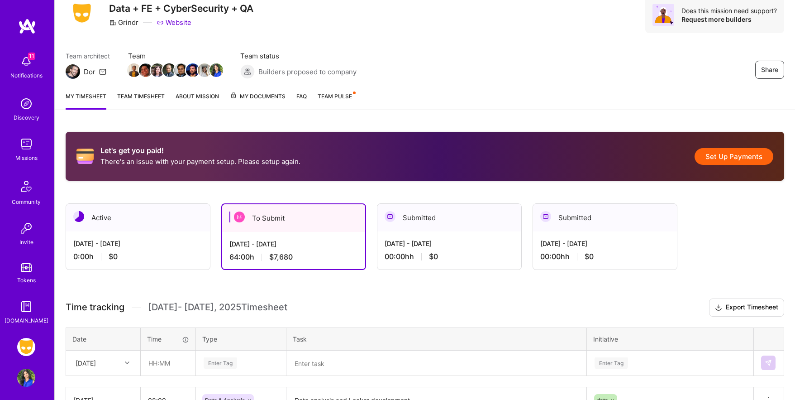
click at [732, 157] on button "Set Up Payments" at bounding box center [734, 156] width 79 height 17
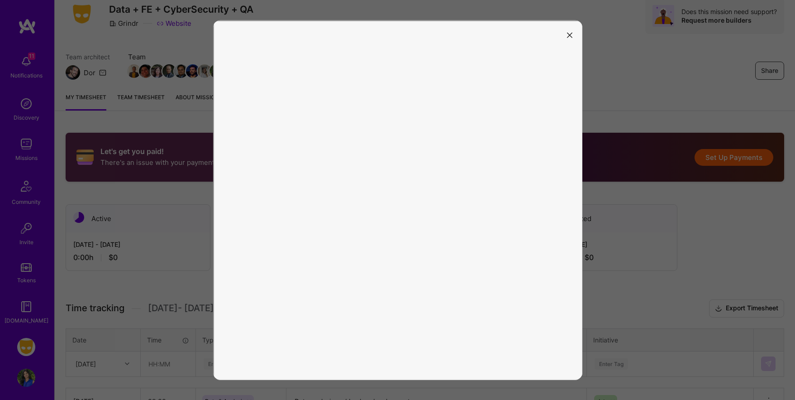
scroll to position [31, 0]
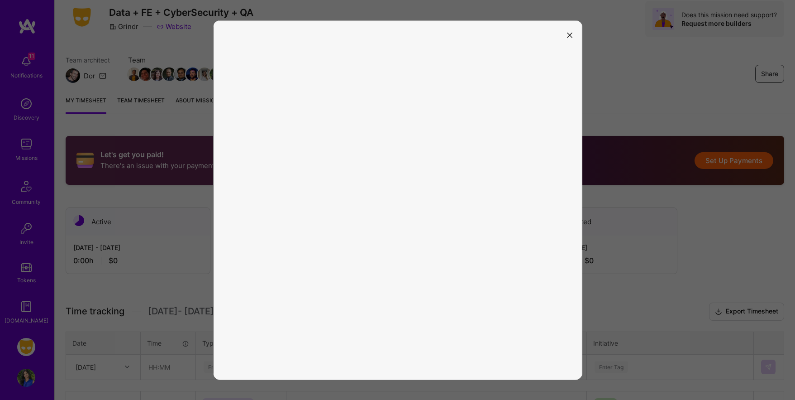
click at [569, 31] on button "modal" at bounding box center [569, 34] width 11 height 15
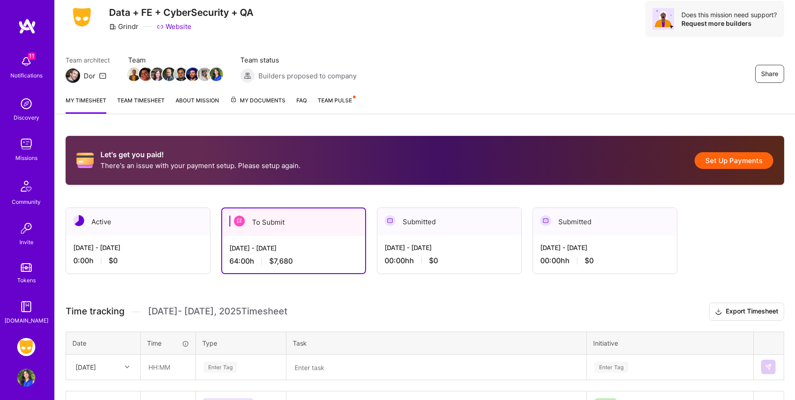
click at [32, 63] on img at bounding box center [26, 61] width 18 height 18
click at [463, 34] on div "11 11 Notifications Discovery Missions Community Invite Tokens A.Guide Grindr: …" at bounding box center [397, 319] width 795 height 700
